Goal: Find specific page/section: Find specific page/section

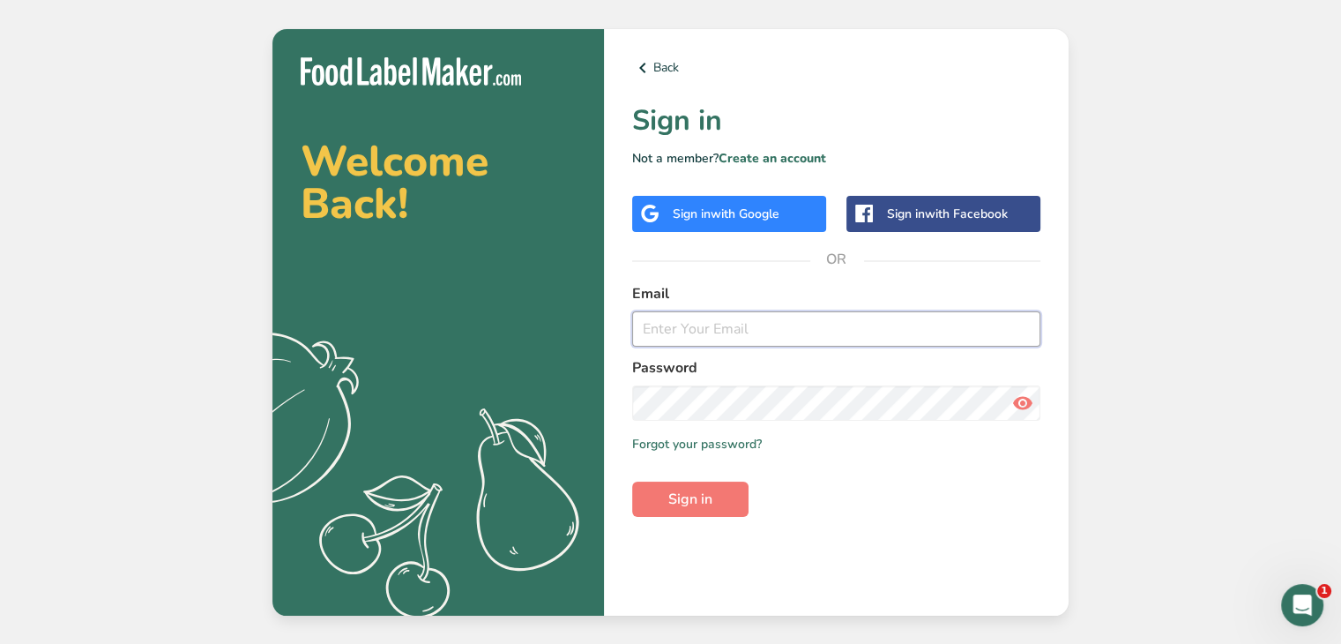
click at [709, 322] on input "email" at bounding box center [836, 328] width 408 height 35
type input "[EMAIL_ADDRESS][PERSON_NAME][DOMAIN_NAME]"
click at [696, 513] on button "Sign in" at bounding box center [690, 499] width 116 height 35
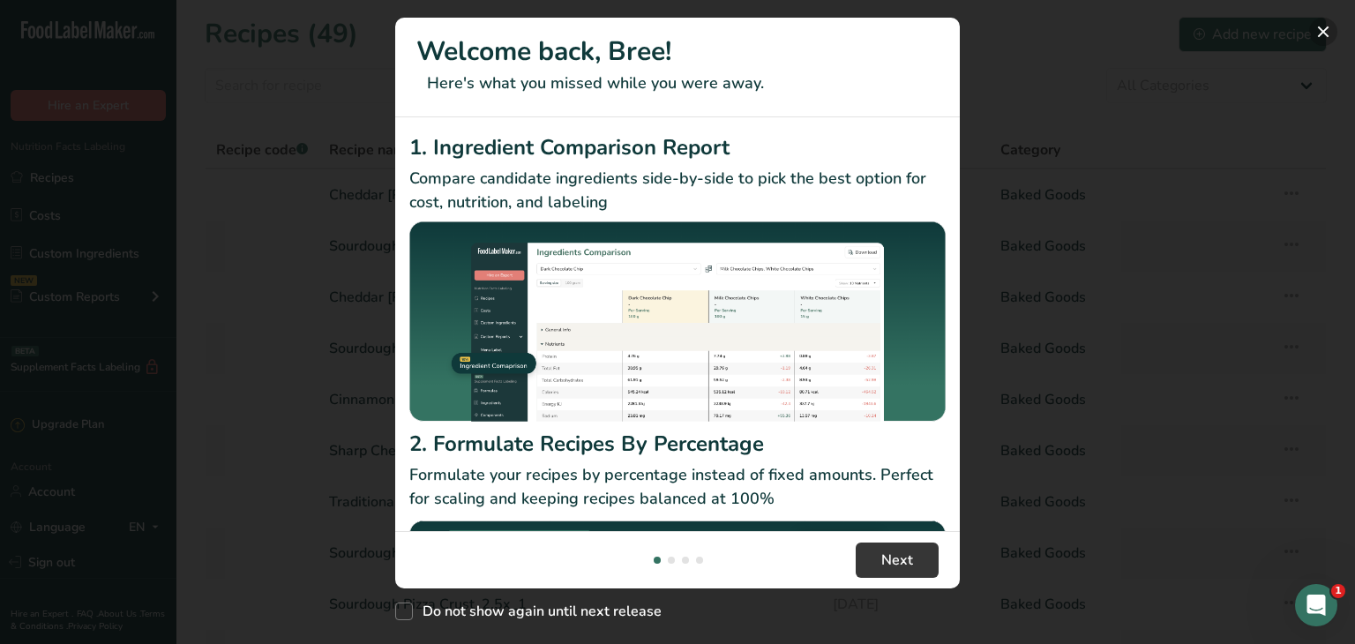
click at [1326, 32] on button "New Features" at bounding box center [1323, 32] width 28 height 28
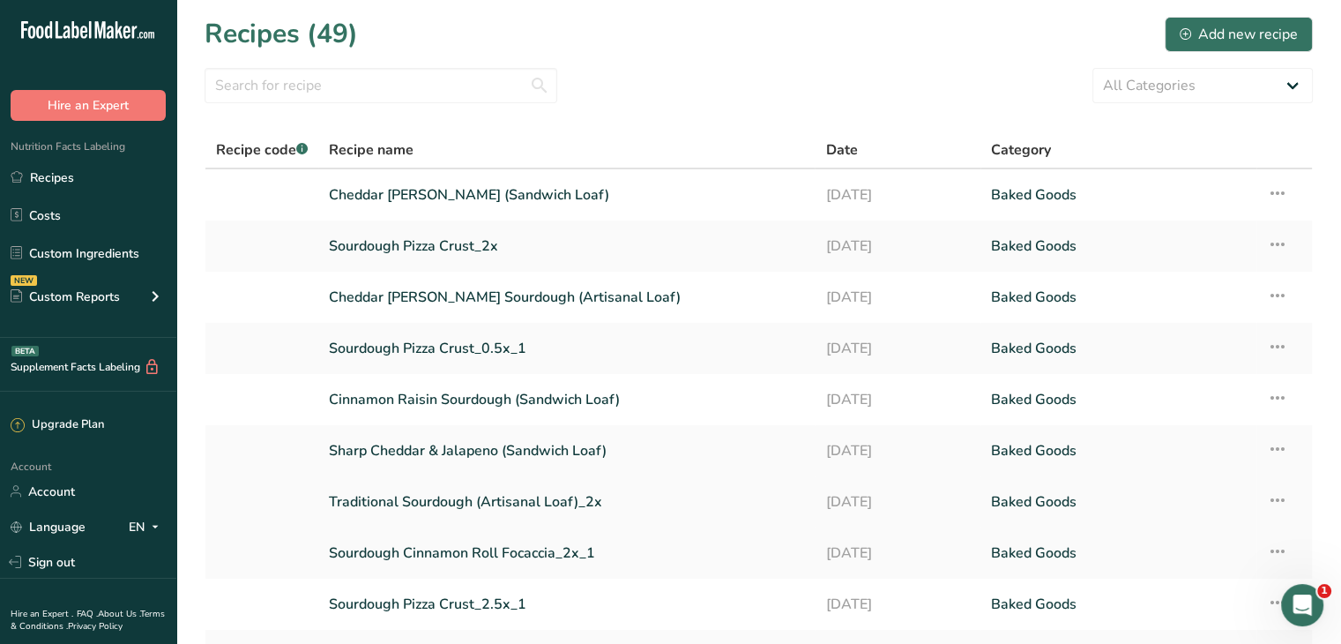
scroll to position [178, 0]
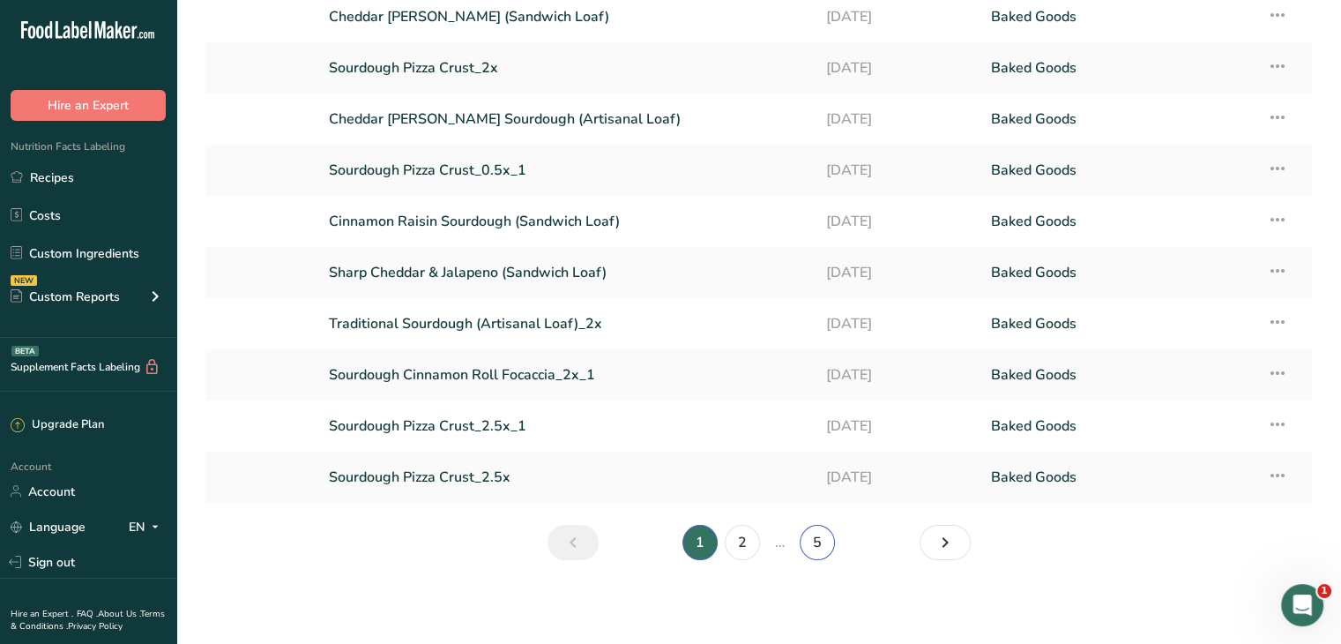
click at [820, 542] on link "5" at bounding box center [817, 542] width 35 height 35
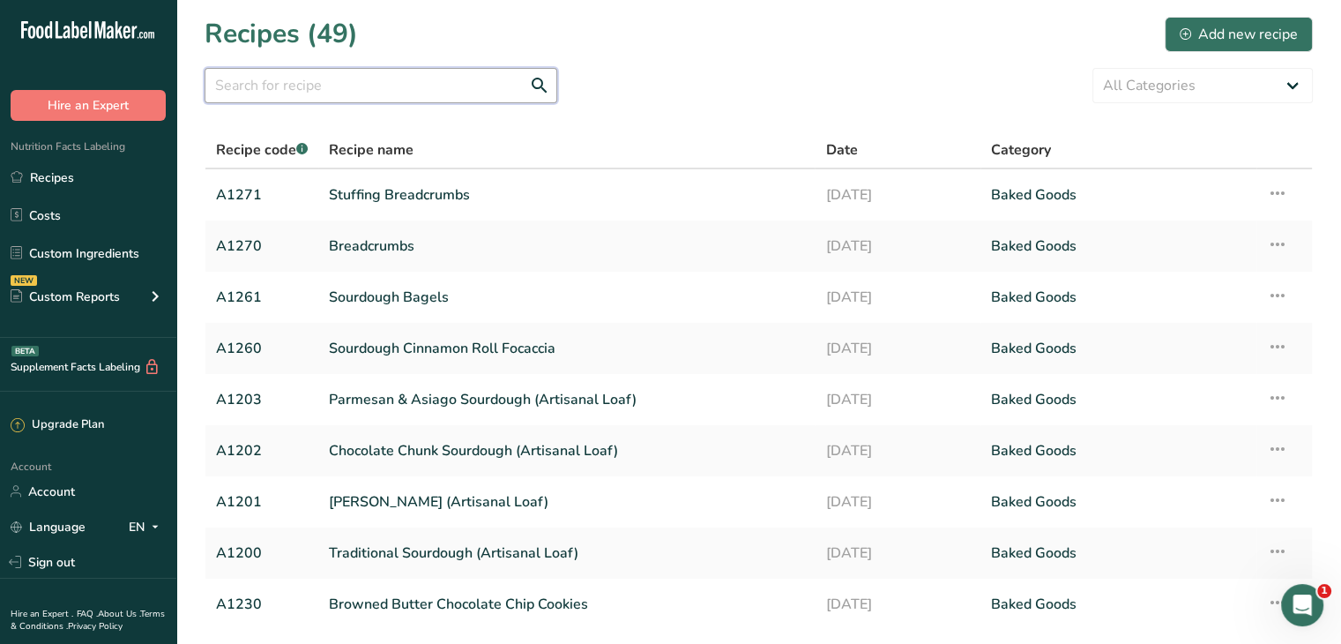
click at [459, 97] on input "text" at bounding box center [381, 85] width 353 height 35
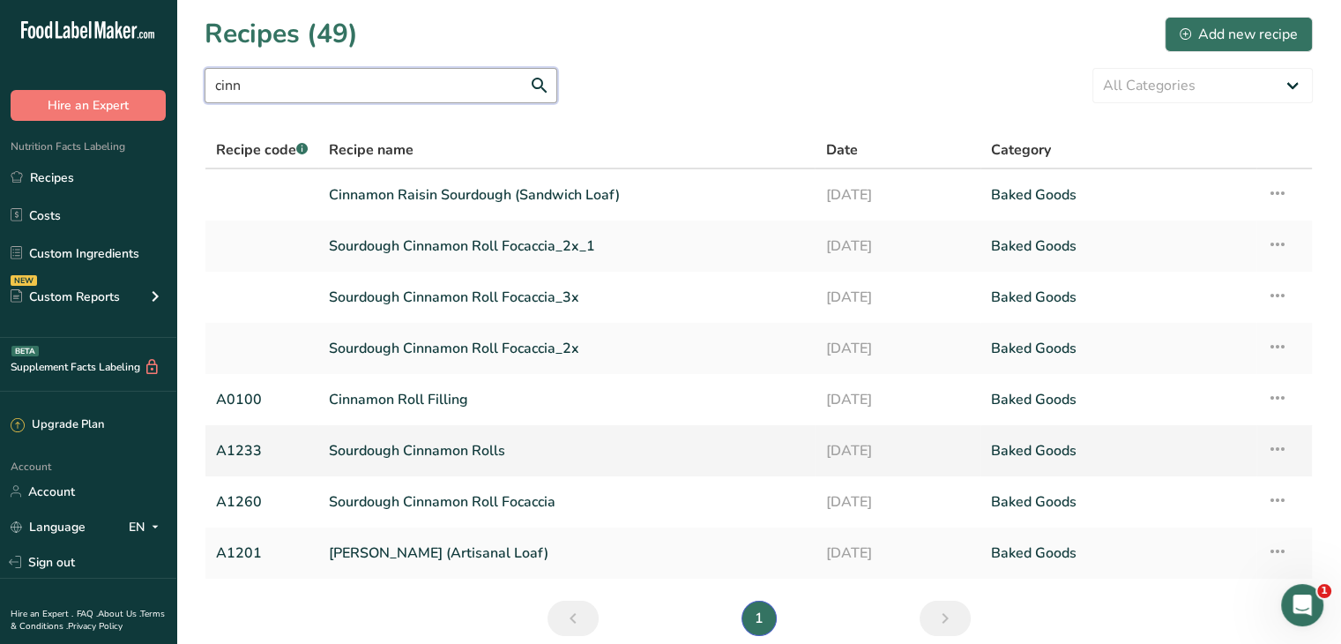
type input "cinn"
click at [547, 454] on link "Sourdough Cinnamon Rolls" at bounding box center [566, 450] width 475 height 37
